Goal: Information Seeking & Learning: Learn about a topic

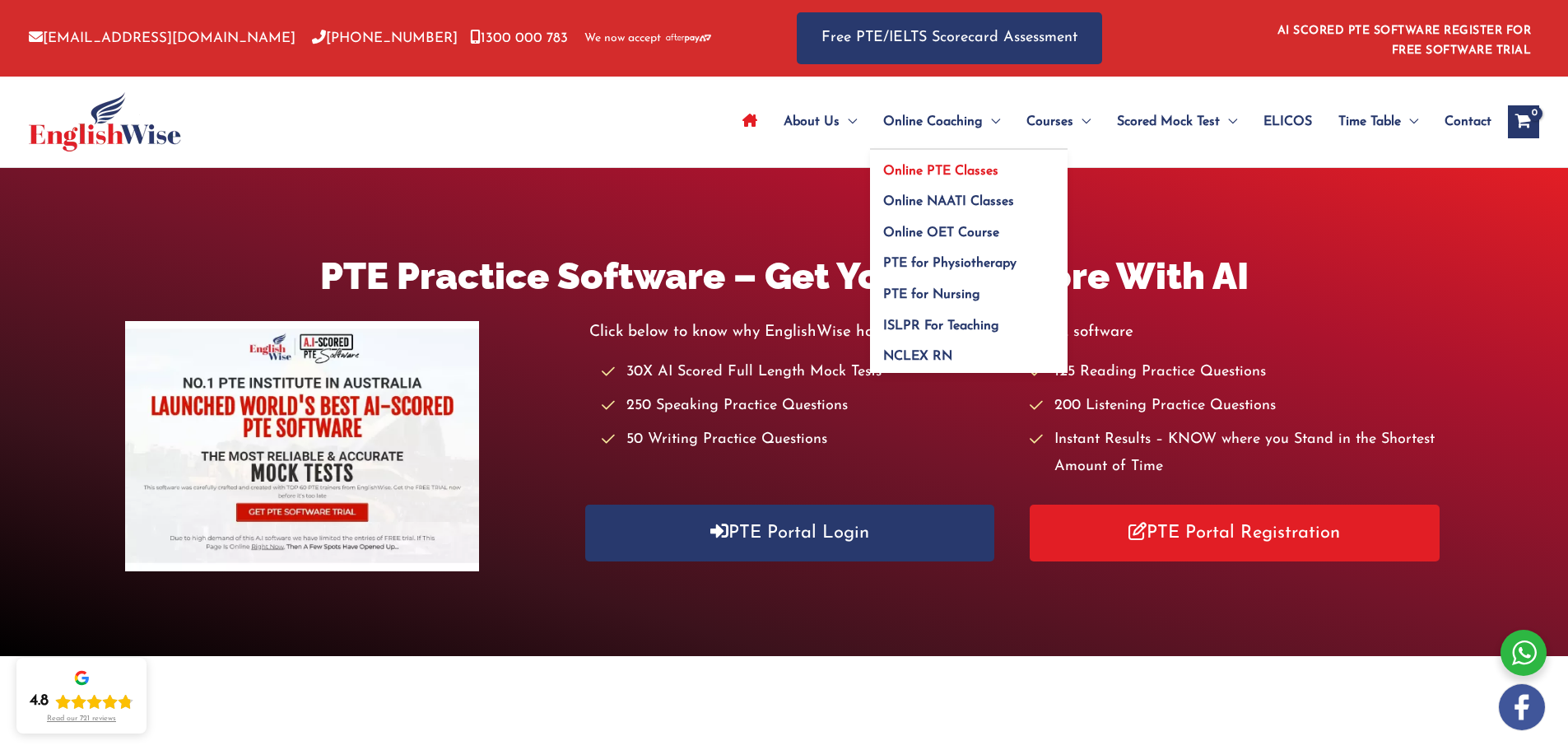
click at [935, 173] on span "Online PTE Classes" at bounding box center [940, 170] width 115 height 13
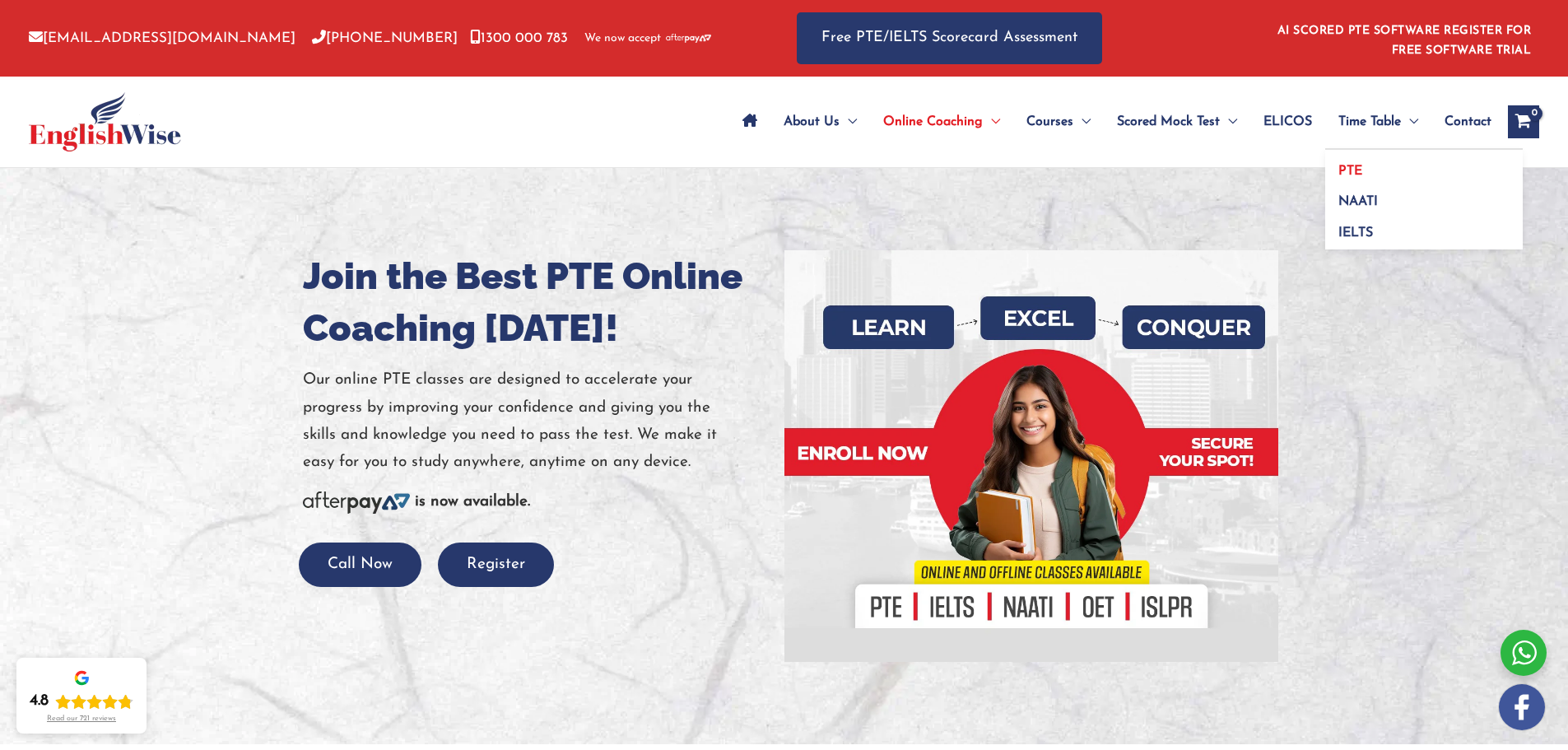
click at [1352, 167] on span "PTE" at bounding box center [1350, 170] width 24 height 13
